Goal: Find specific page/section: Find specific page/section

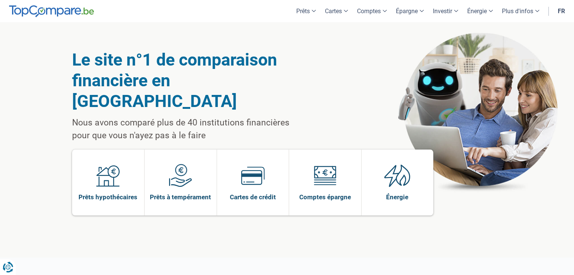
click at [560, 9] on link "fr" at bounding box center [561, 11] width 16 height 22
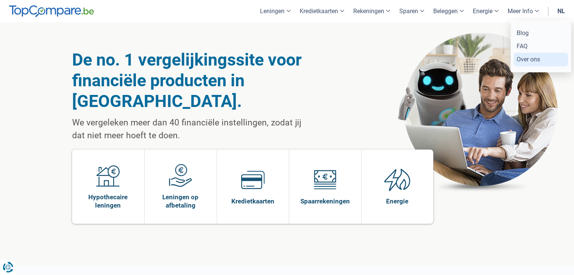
click at [522, 59] on link "Over ons" at bounding box center [540, 59] width 54 height 13
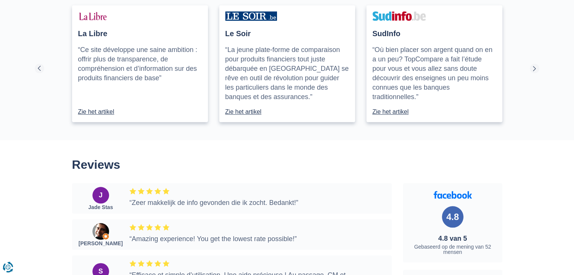
scroll to position [943, 0]
